Goal: Information Seeking & Learning: Learn about a topic

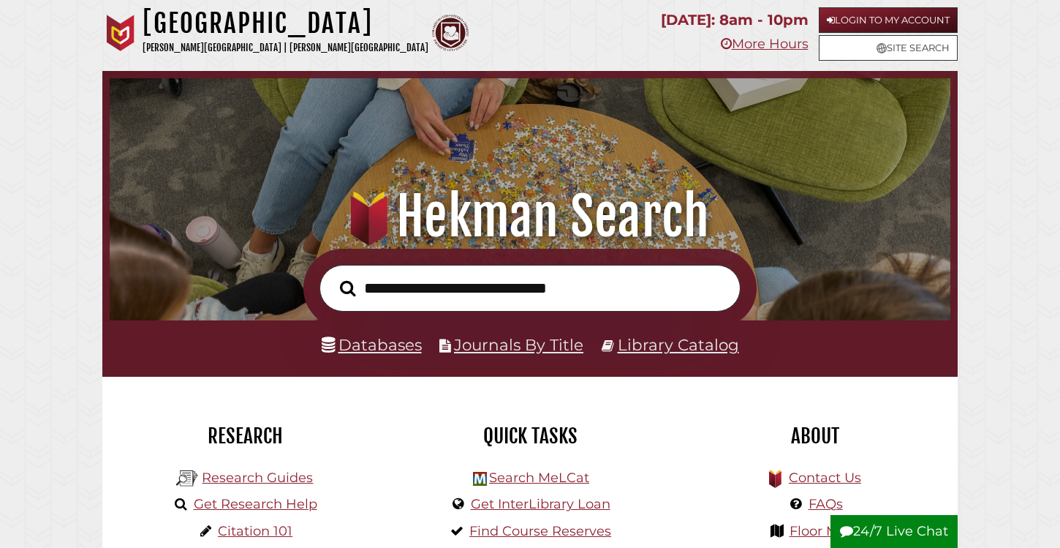
scroll to position [278, 833]
click at [374, 344] on link "Databases" at bounding box center [372, 344] width 100 height 19
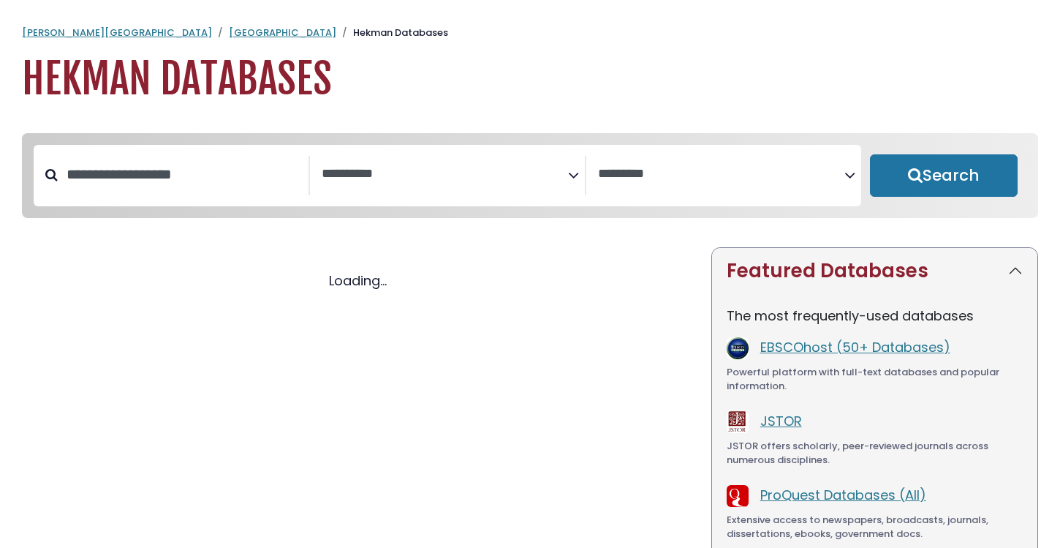
select select "Database Subject Filter"
select select "Database Vendors Filter"
select select "Database Subject Filter"
select select "Database Vendors Filter"
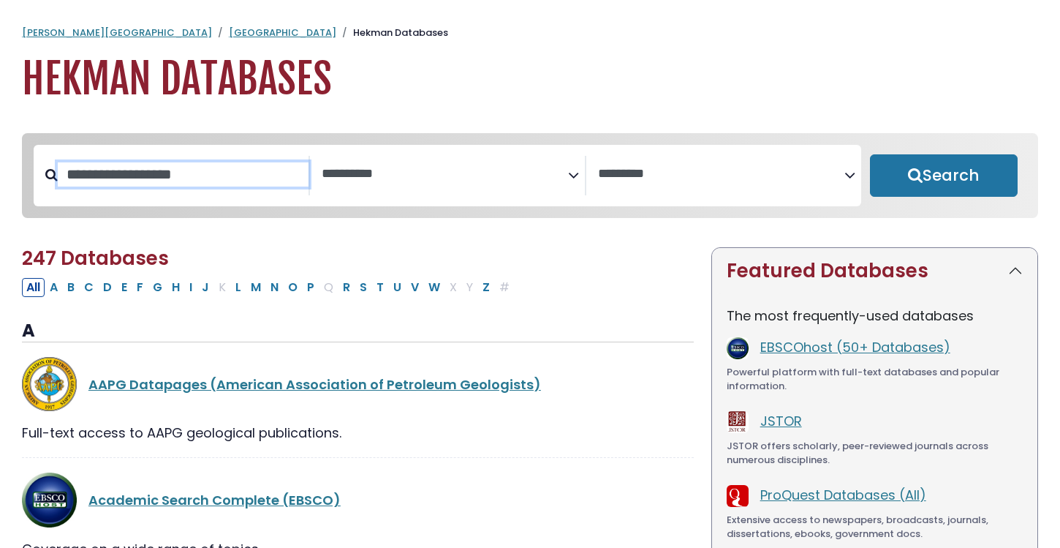
click at [246, 186] on input "Search database by title or keyword" at bounding box center [183, 174] width 251 height 24
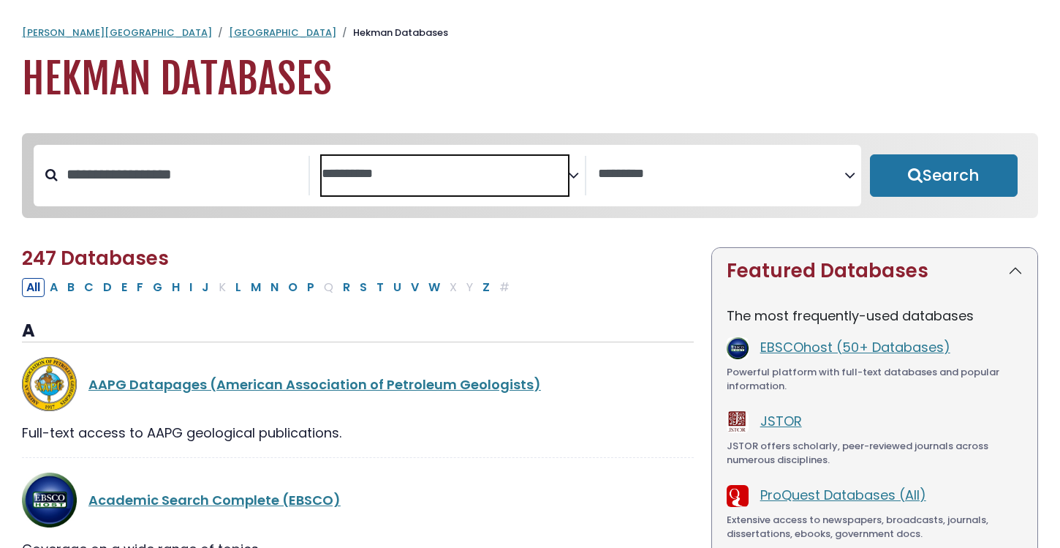
click at [385, 182] on span "Search filters" at bounding box center [445, 175] width 246 height 39
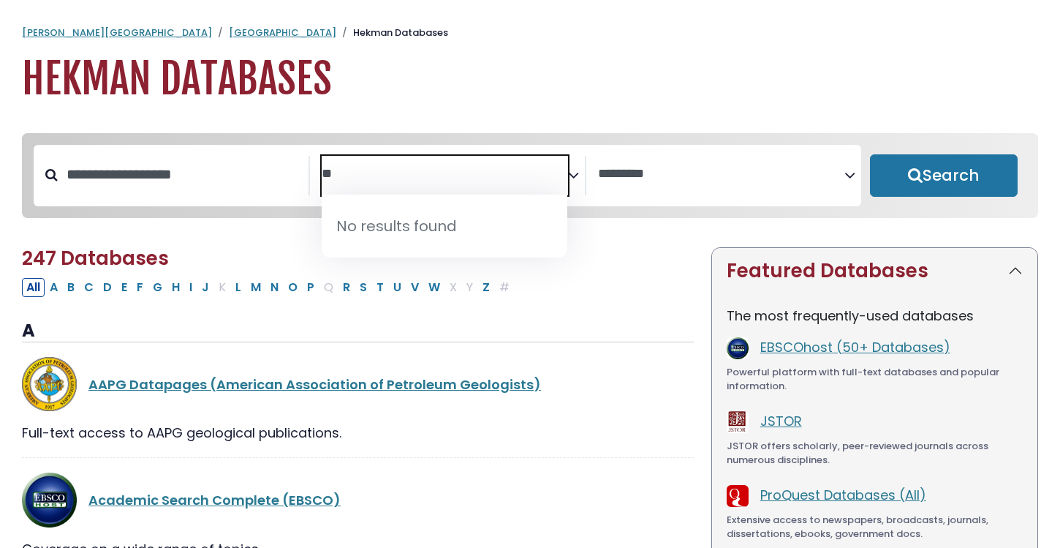
type textarea "*"
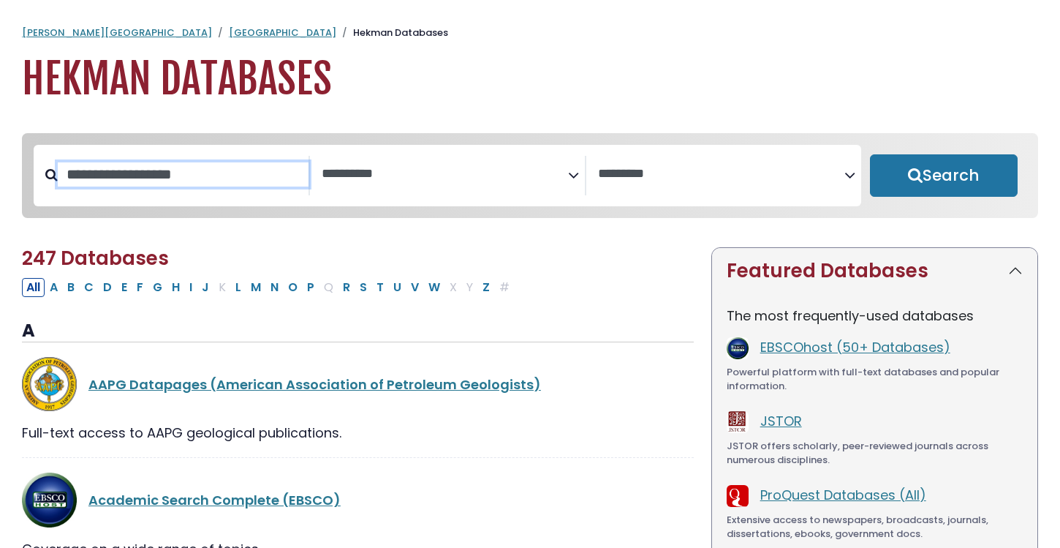
click at [232, 178] on input "Search database by title or keyword" at bounding box center [183, 174] width 251 height 24
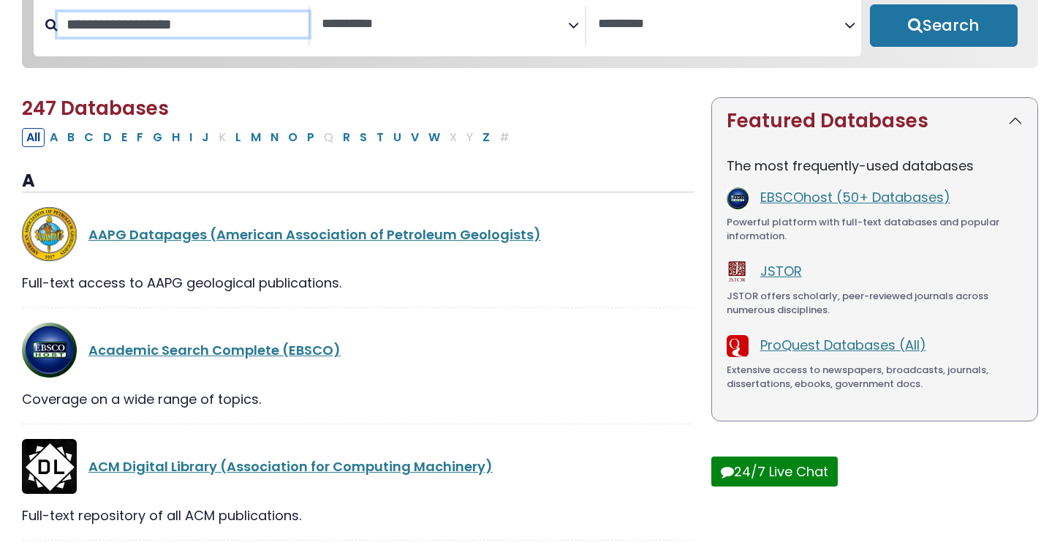
scroll to position [165, 0]
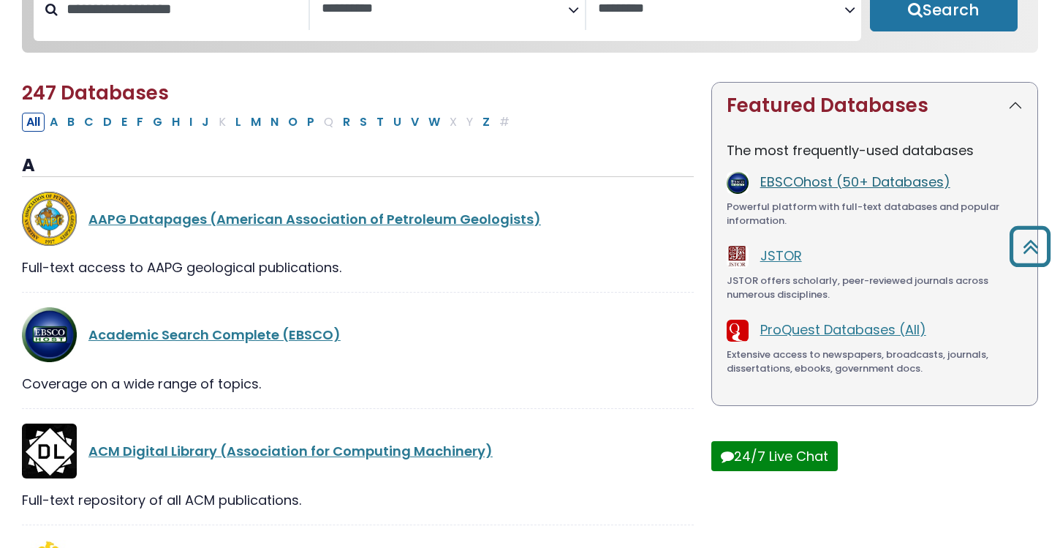
click at [792, 183] on link "EBSCOhost (50+ Databases)" at bounding box center [855, 182] width 190 height 18
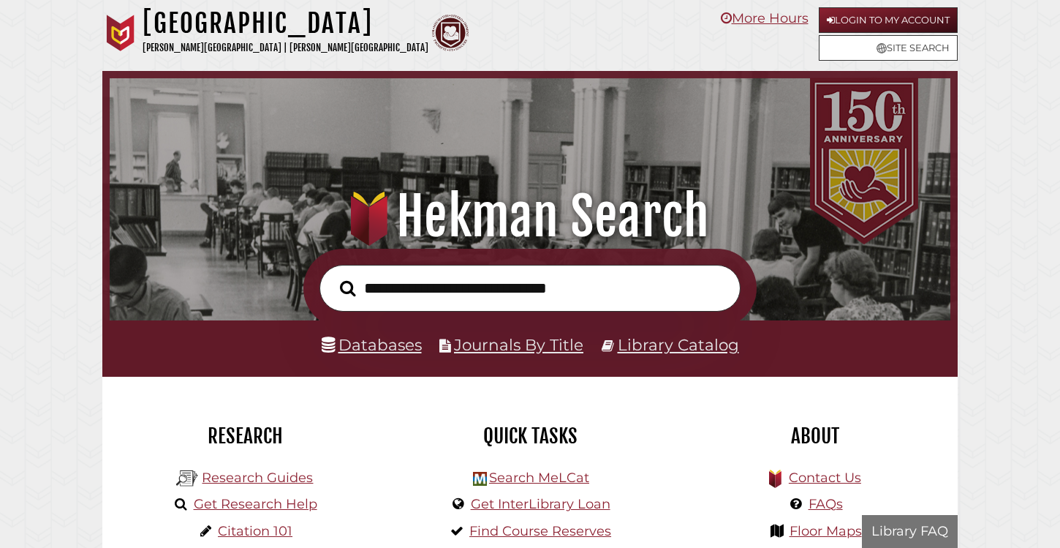
scroll to position [278, 833]
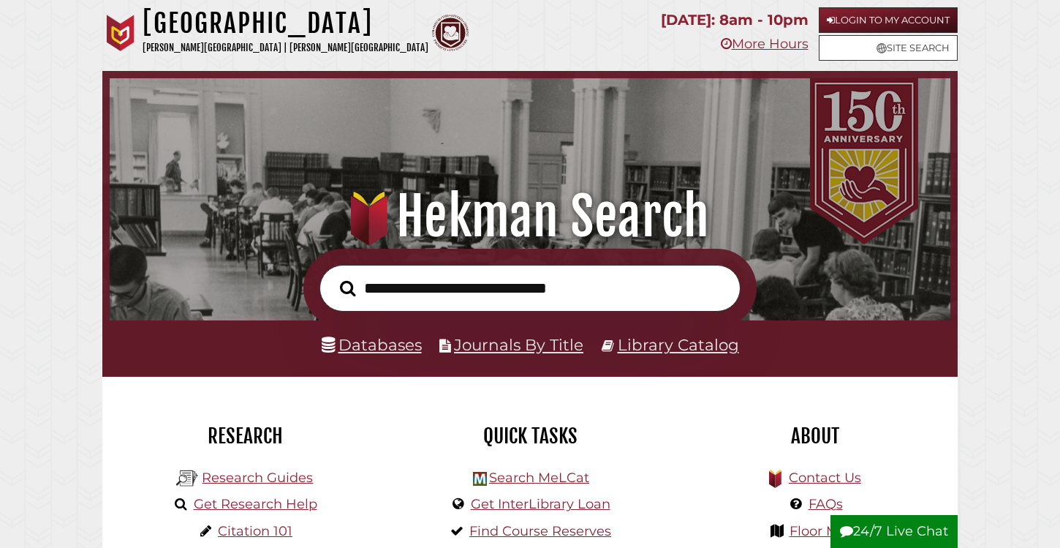
click at [378, 328] on div "Databases Journals By Title Library Catalog" at bounding box center [529, 348] width 855 height 56
click at [370, 351] on link "Databases" at bounding box center [372, 344] width 100 height 19
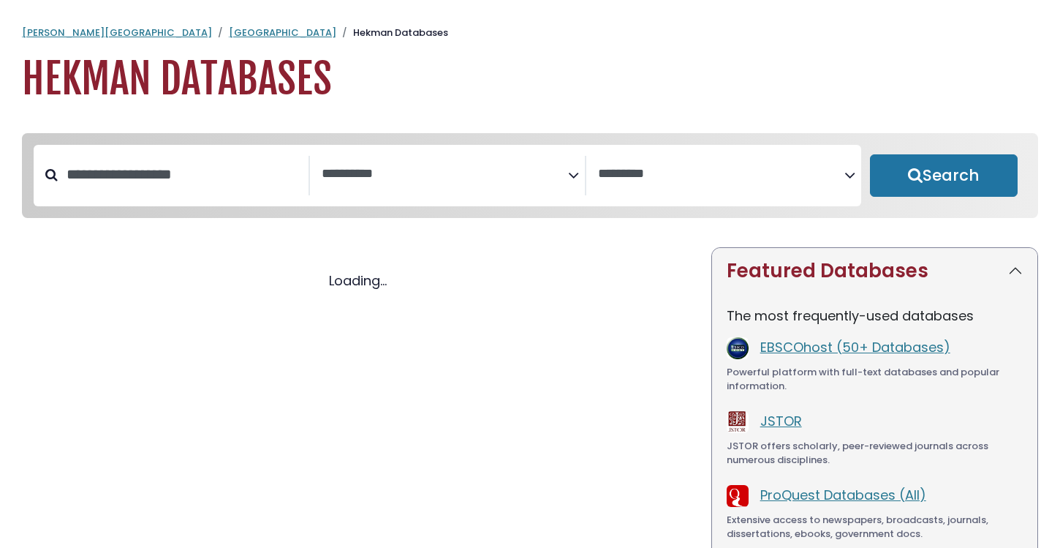
select select "Database Subject Filter"
select select "Database Vendors Filter"
select select "Database Subject Filter"
select select "Database Vendors Filter"
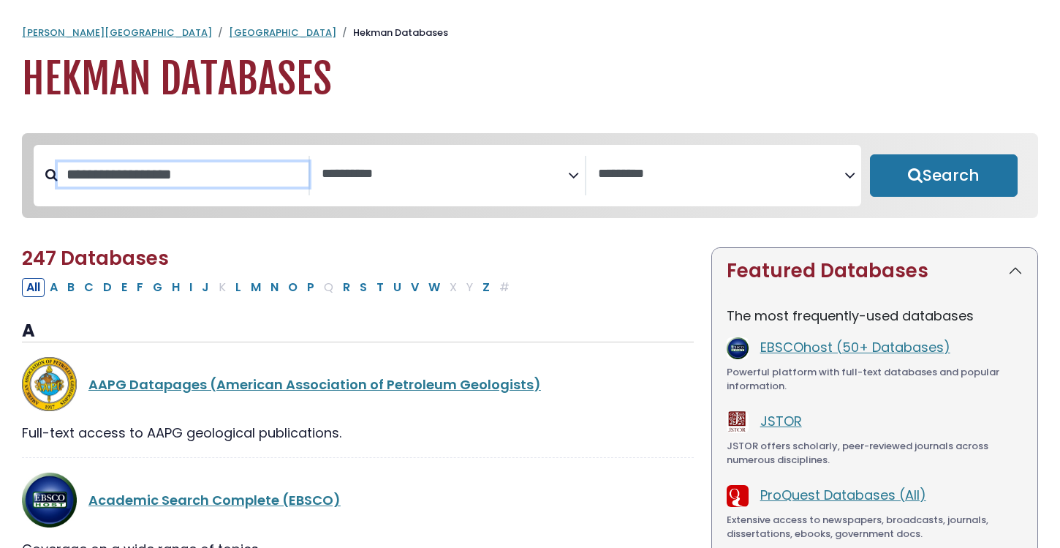
click at [217, 178] on input "Search database by title or keyword" at bounding box center [183, 174] width 251 height 24
type input "********"
click at [943, 176] on button "Search" at bounding box center [944, 175] width 148 height 42
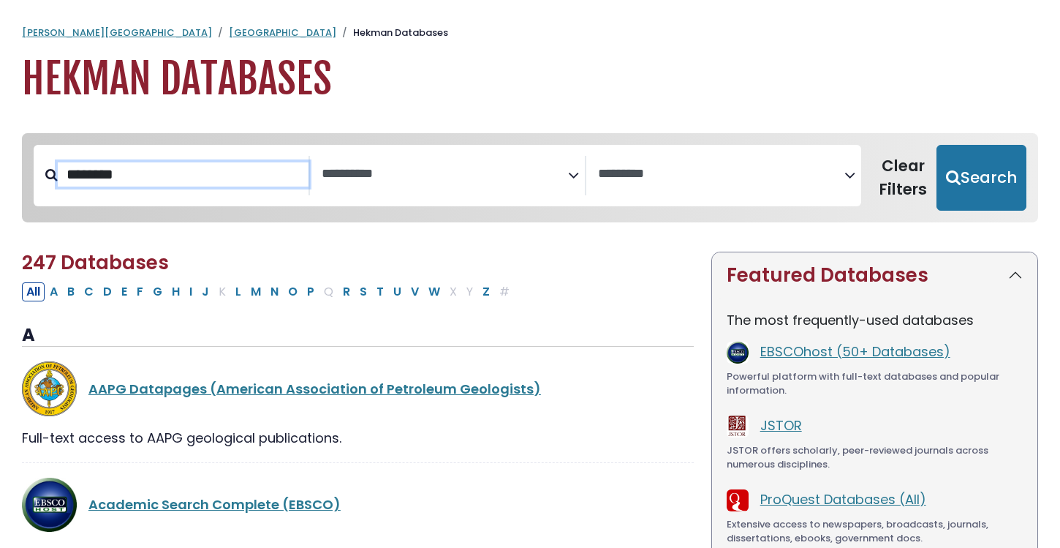
select select "Database Subject Filter"
select select "Database Vendors Filter"
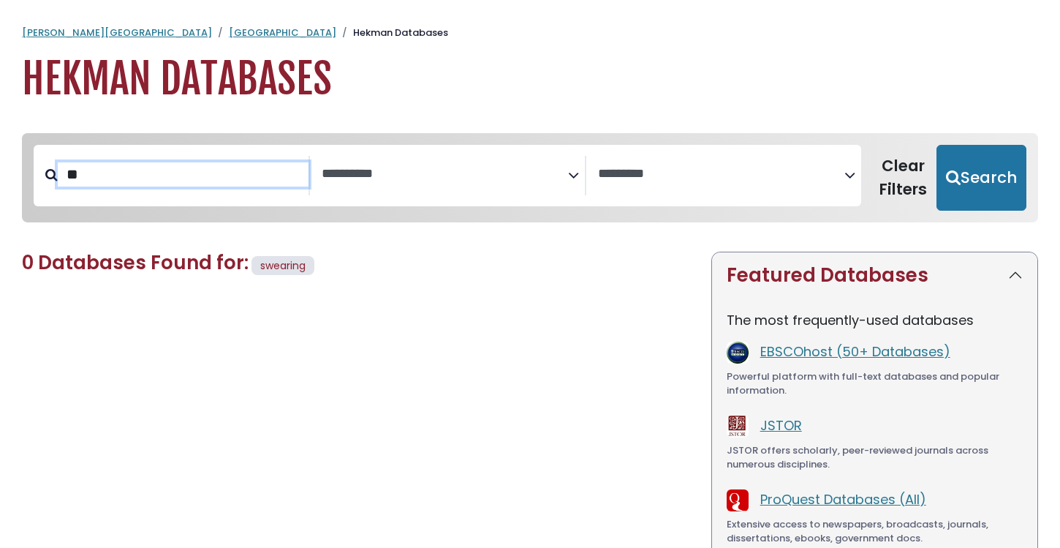
type input "*"
click at [790, 496] on link "ProQuest Databases (All)" at bounding box center [843, 499] width 166 height 18
